Goal: Task Accomplishment & Management: Manage account settings

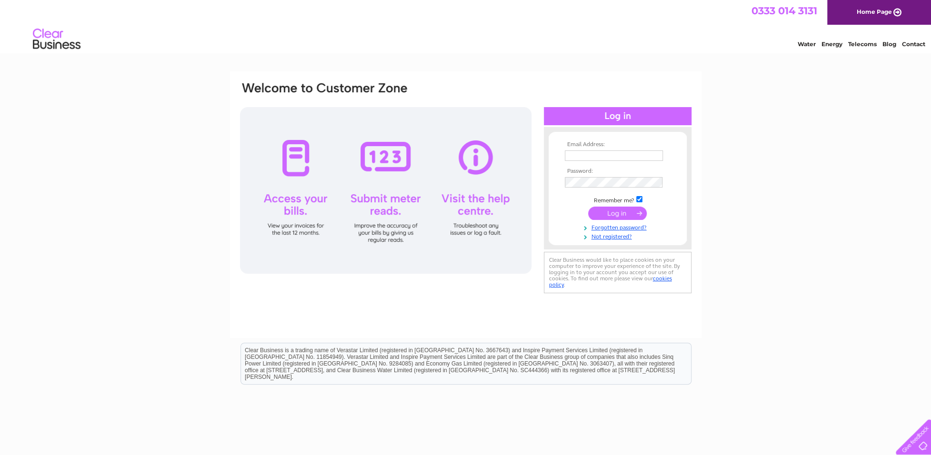
type input "benedict@kpa.co.uk"
click at [611, 212] on input "submit" at bounding box center [617, 213] width 59 height 13
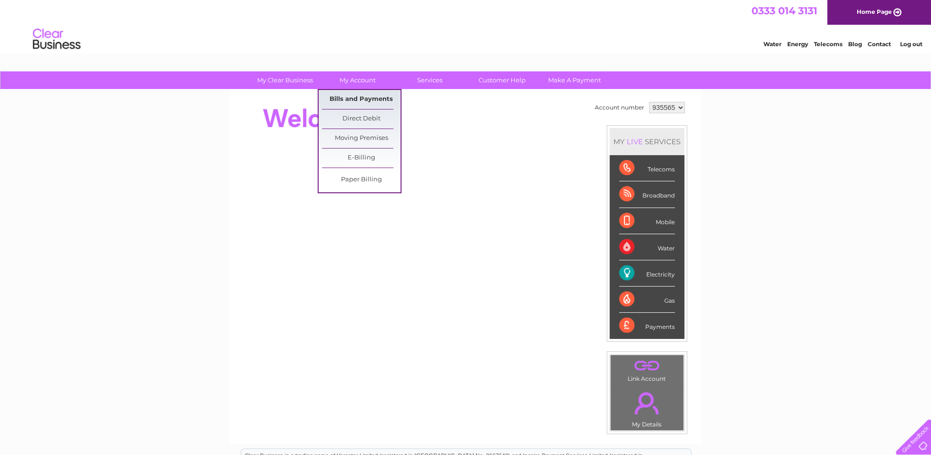
click at [362, 96] on link "Bills and Payments" at bounding box center [361, 99] width 79 height 19
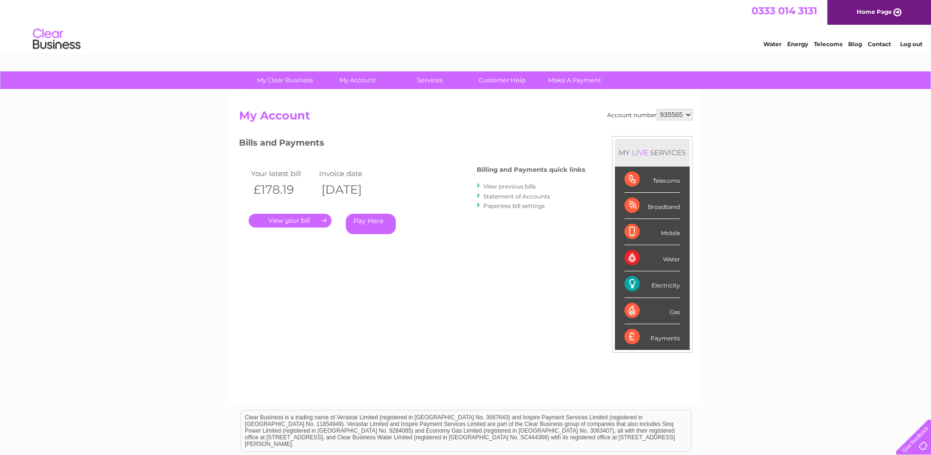
click at [307, 220] on link "." at bounding box center [290, 221] width 83 height 14
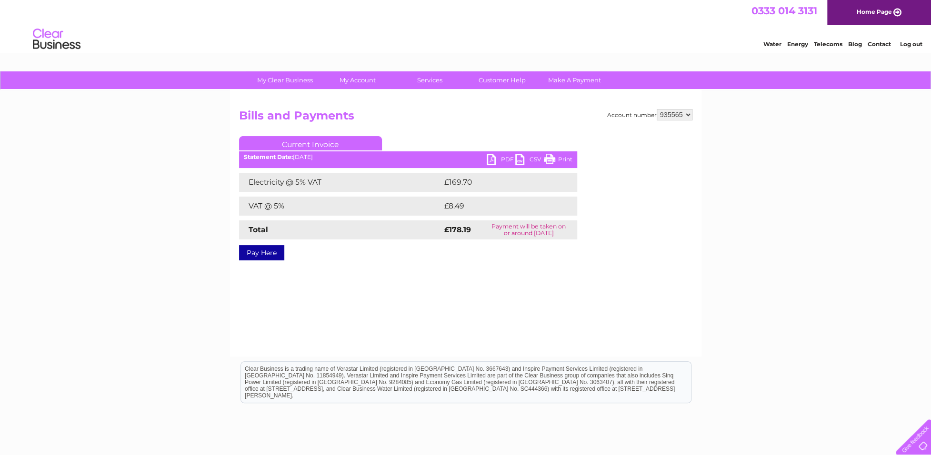
click at [493, 159] on link "PDF" at bounding box center [501, 161] width 29 height 14
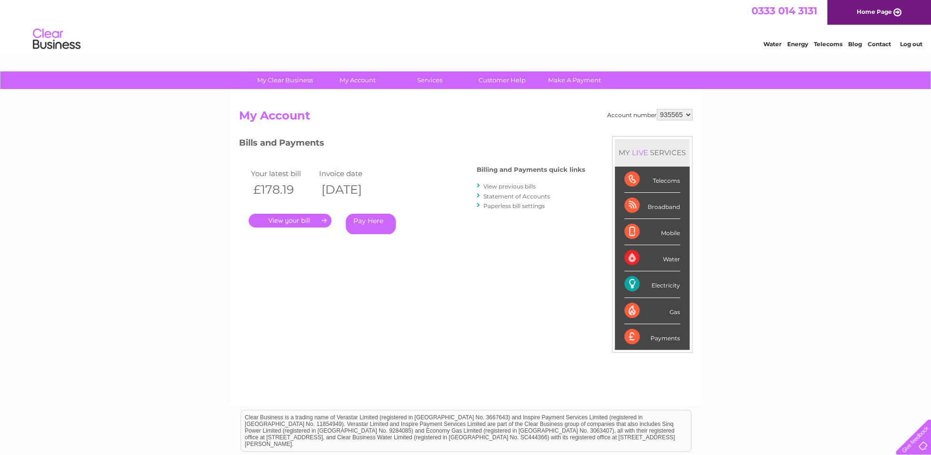
click at [502, 186] on link "View previous bills" at bounding box center [510, 186] width 52 height 7
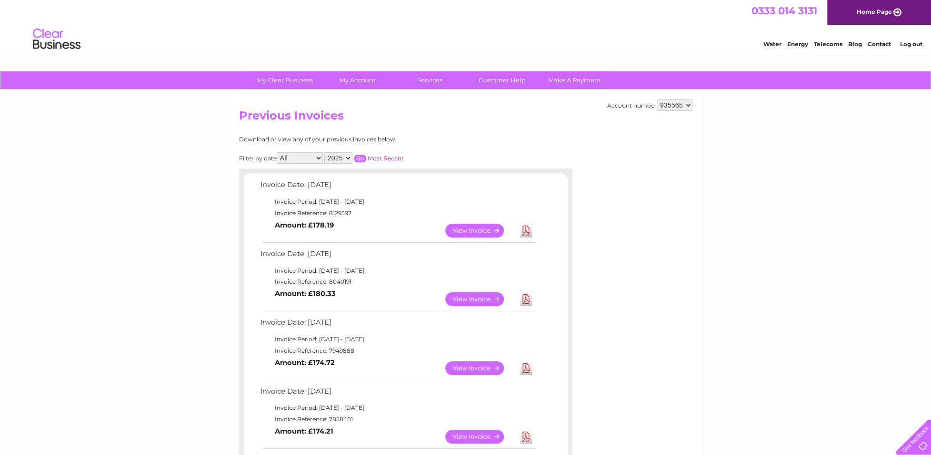
click at [473, 298] on link "View" at bounding box center [480, 300] width 70 height 14
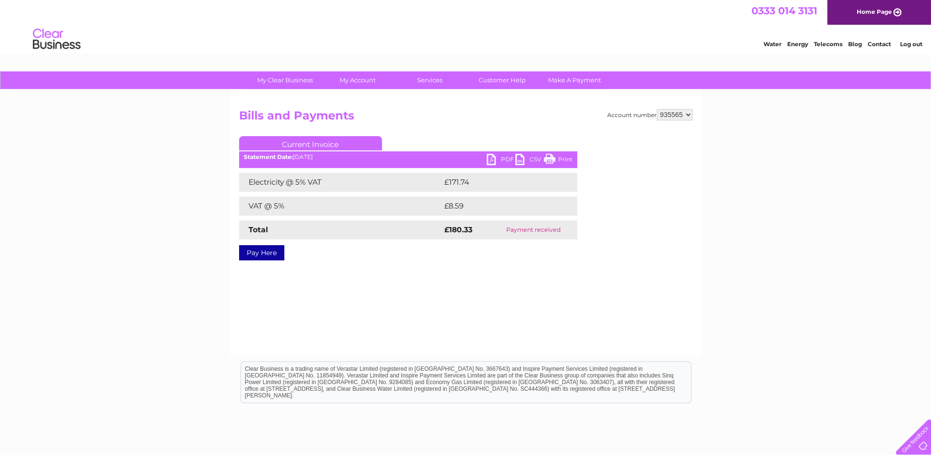
click at [492, 159] on link "PDF" at bounding box center [501, 161] width 29 height 14
